Goal: Entertainment & Leisure: Consume media (video, audio)

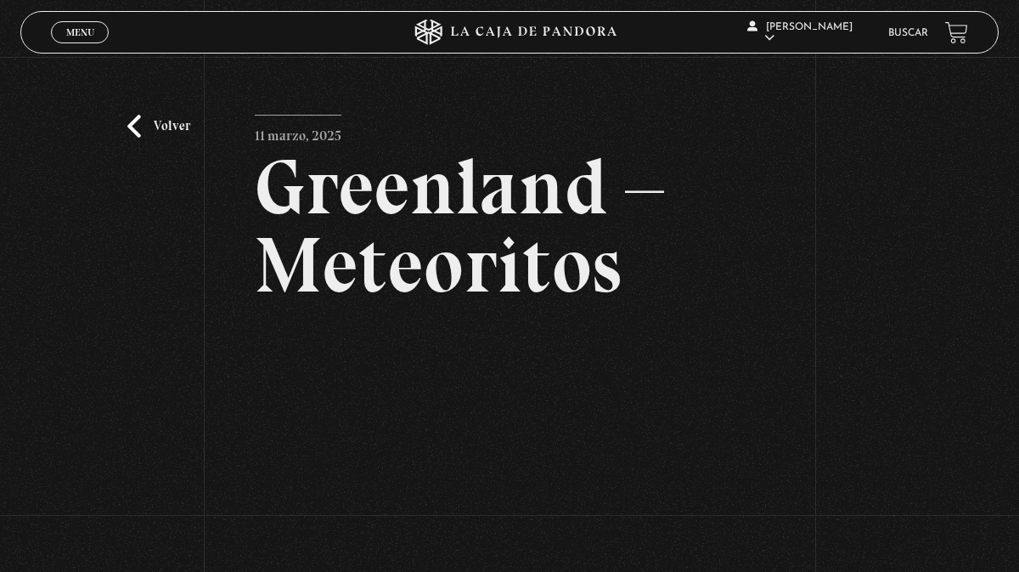
scroll to position [103, 0]
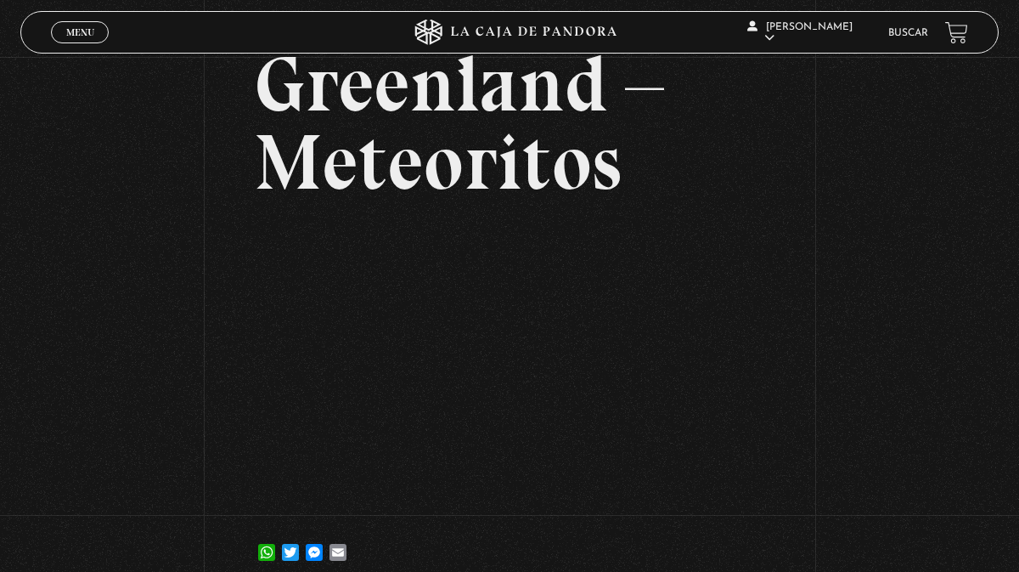
click at [88, 31] on span "Menu" at bounding box center [80, 32] width 28 height 10
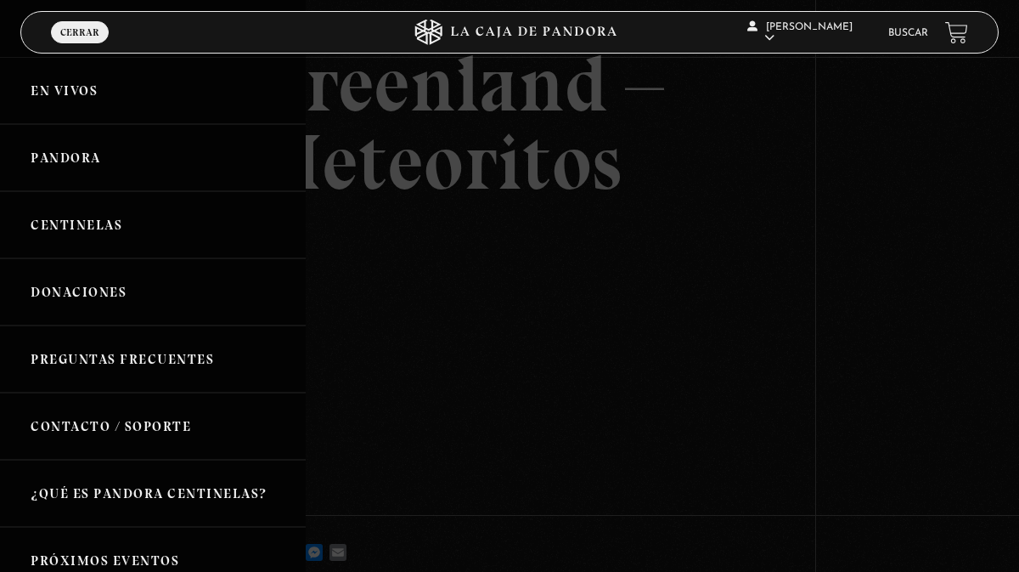
click at [932, 325] on div at bounding box center [509, 286] width 1019 height 572
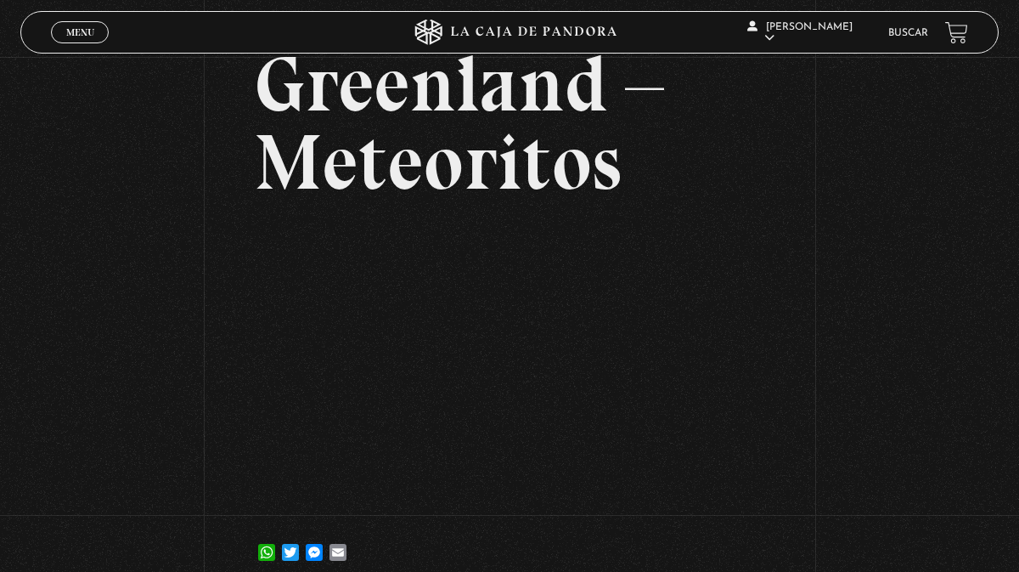
click at [91, 33] on span "Menu" at bounding box center [80, 32] width 28 height 10
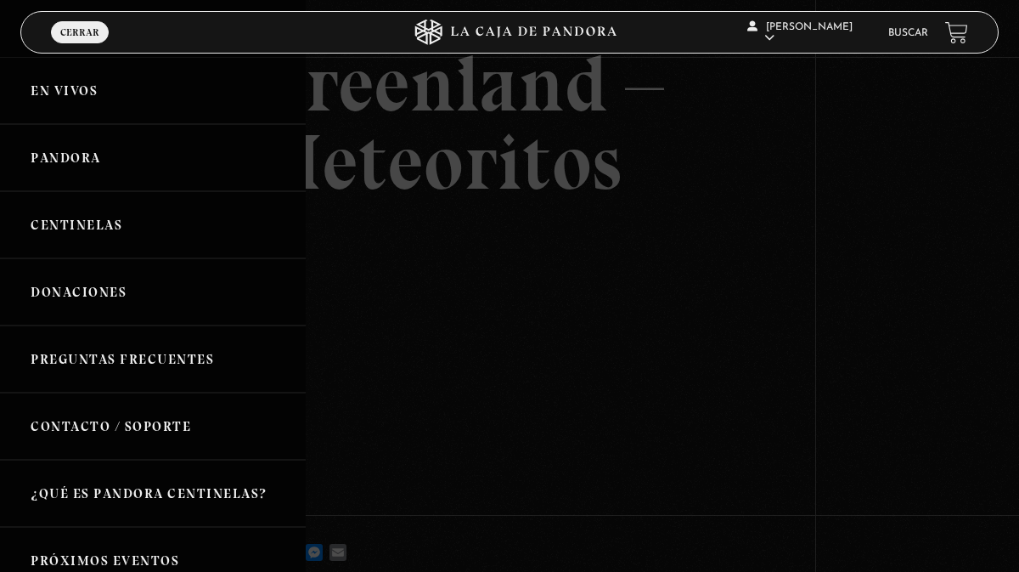
click at [81, 88] on link "En vivos" at bounding box center [153, 90] width 306 height 67
